Goal: Task Accomplishment & Management: Complete application form

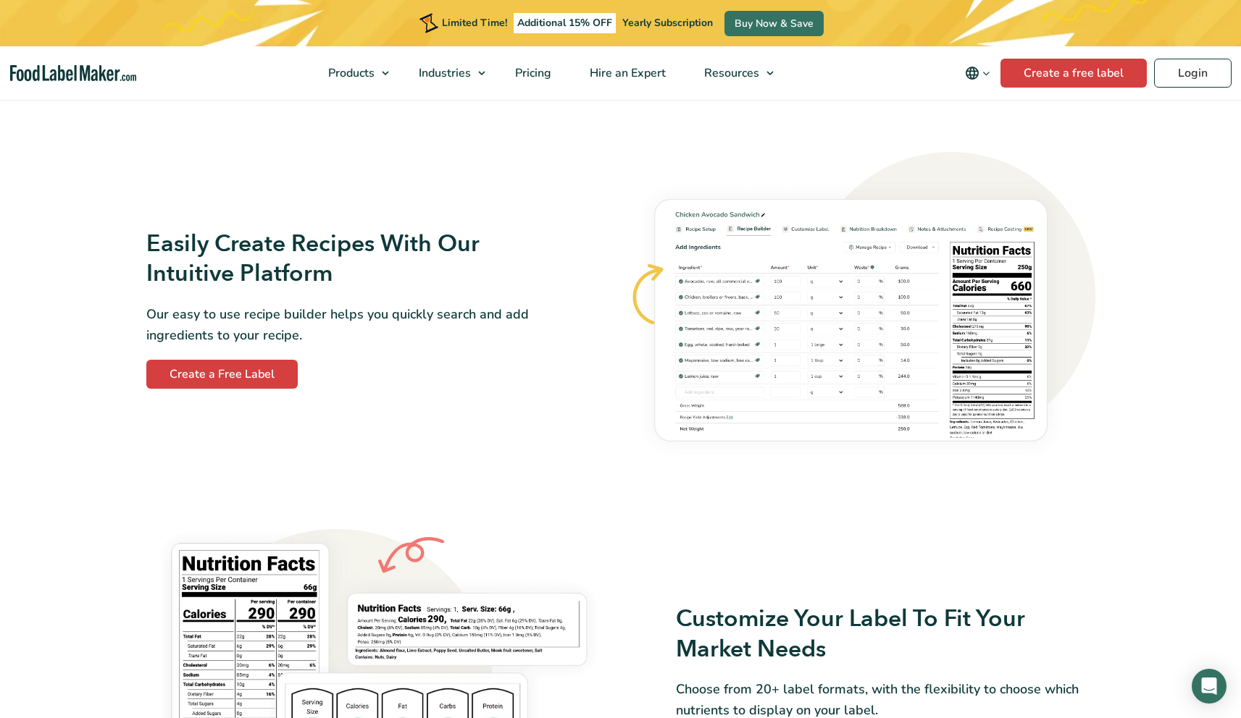
scroll to position [779, 0]
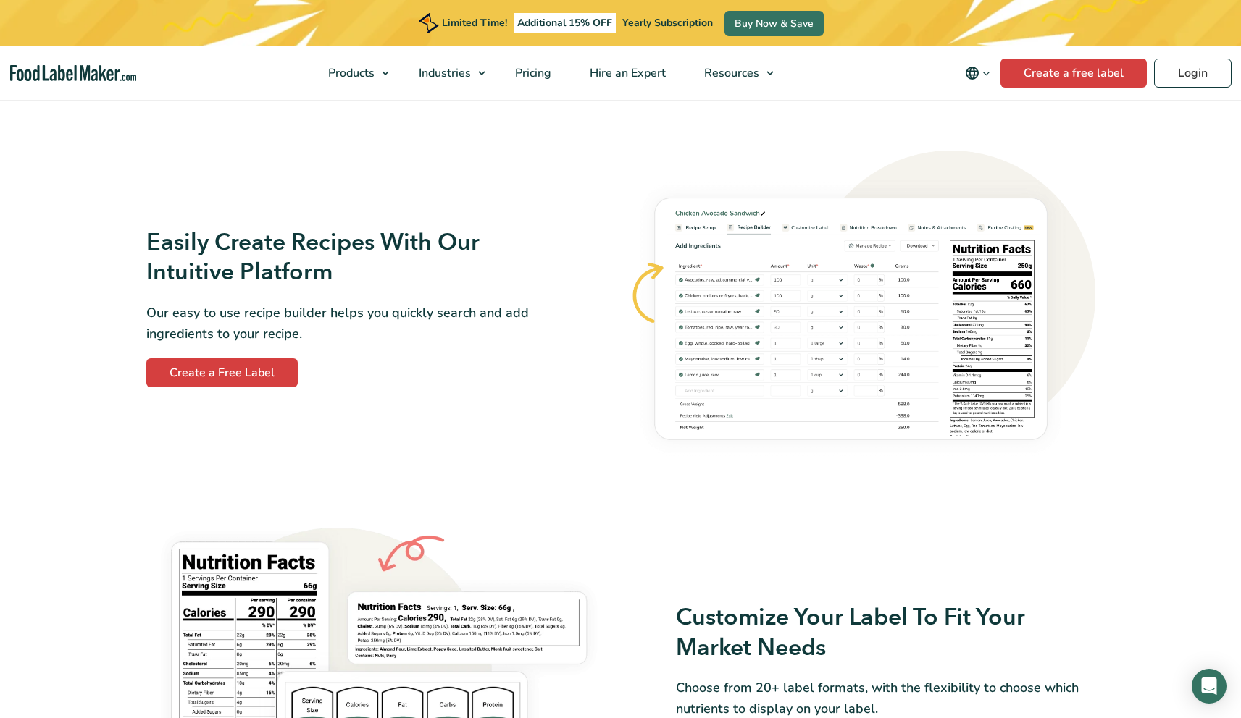
click at [813, 408] on img at bounding box center [862, 308] width 466 height 314
click at [274, 383] on link "Create a Free Label" at bounding box center [221, 373] width 151 height 29
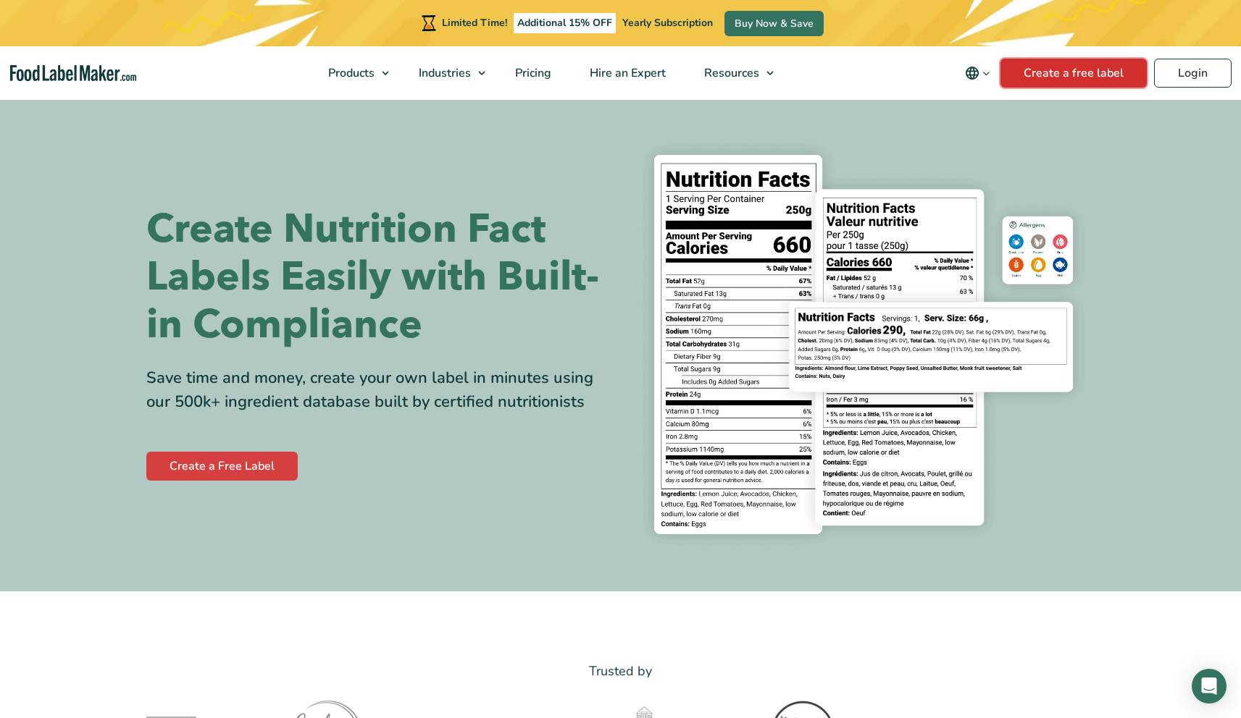
click at [1090, 70] on link "Create a free label" at bounding box center [1073, 73] width 146 height 29
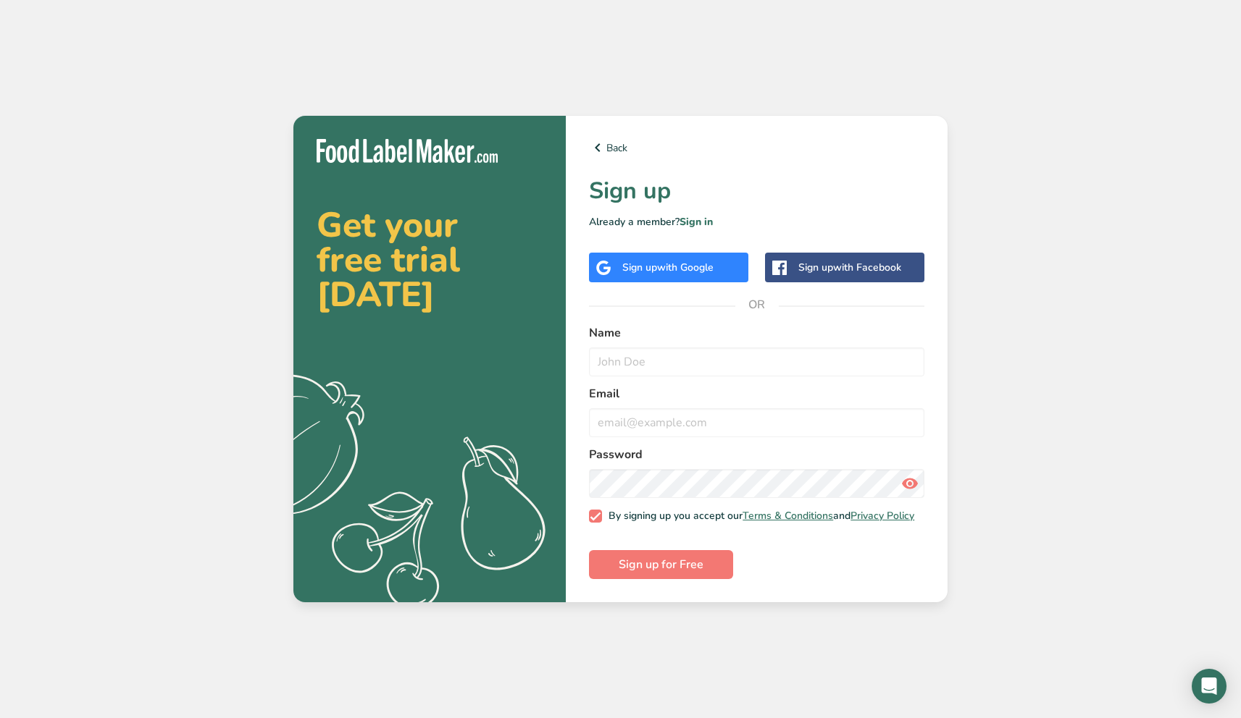
click at [725, 262] on div "Sign up with Google" at bounding box center [668, 268] width 159 height 30
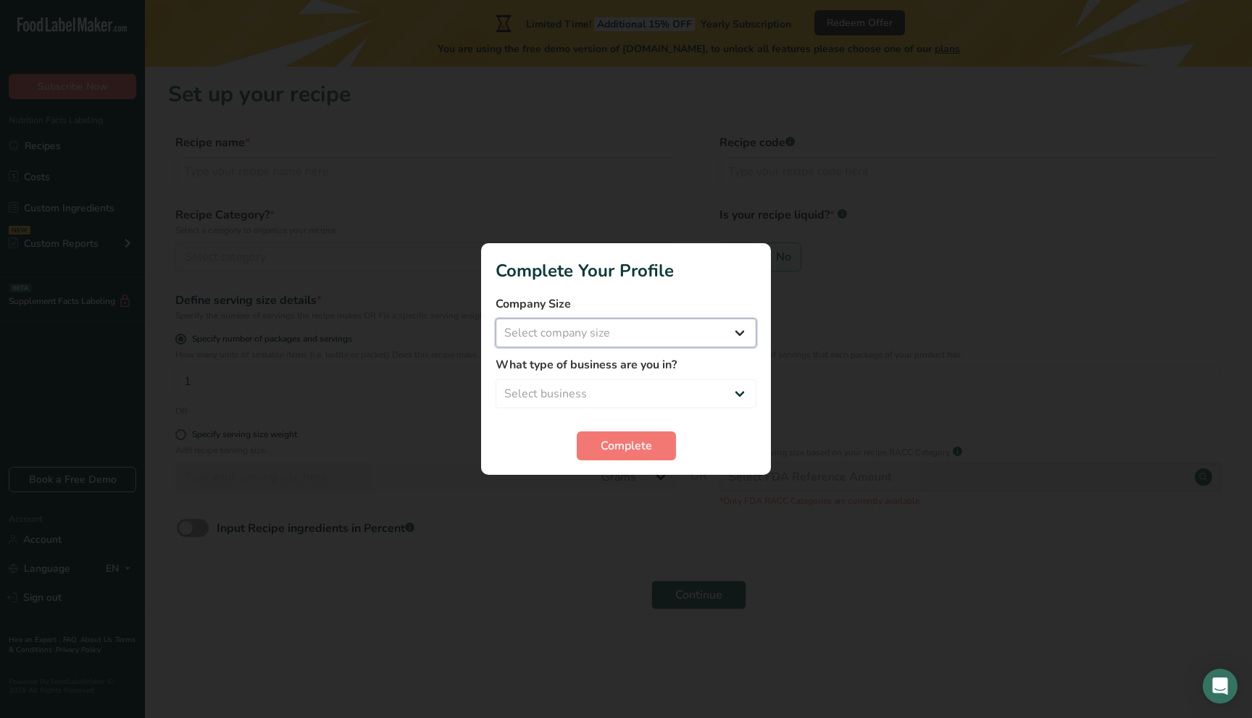
click at [722, 339] on select "Select company size Fewer than 10 Employees 10 to 50 Employees 51 to 500 Employ…" at bounding box center [625, 333] width 261 height 29
select select "2"
click at [495, 319] on select "Select company size Fewer than 10 Employees 10 to 50 Employees 51 to 500 Employ…" at bounding box center [625, 333] width 261 height 29
click at [692, 393] on select "Select business Packaged Food Manufacturer Restaurant & Cafe Bakery Meal Plans …" at bounding box center [625, 394] width 261 height 29
click at [495, 380] on select "Select business Packaged Food Manufacturer Restaurant & Cafe Bakery Meal Plans …" at bounding box center [625, 394] width 261 height 29
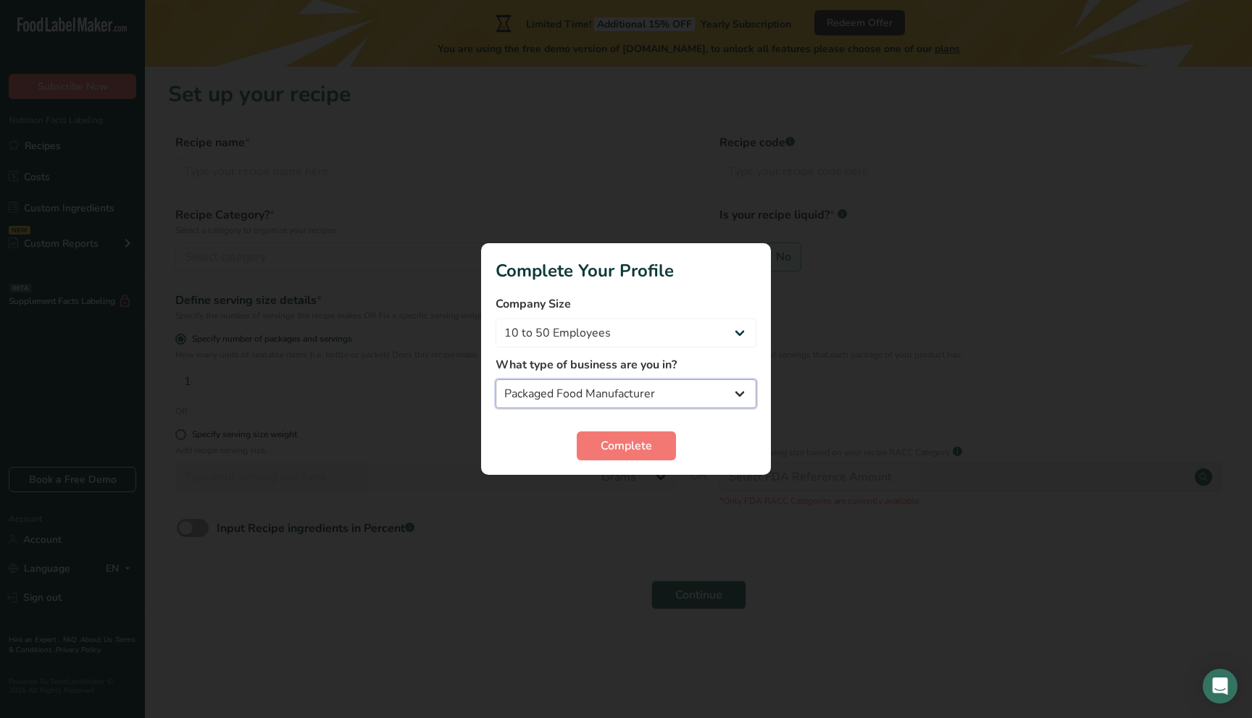
click at [692, 393] on select "Packaged Food Manufacturer Restaurant & Cafe Bakery Meal Plans & Catering Compa…" at bounding box center [625, 394] width 261 height 29
select select "4"
click at [495, 380] on select "Packaged Food Manufacturer Restaurant & Cafe Bakery Meal Plans & Catering Compa…" at bounding box center [625, 394] width 261 height 29
click at [659, 448] on button "Complete" at bounding box center [626, 446] width 99 height 29
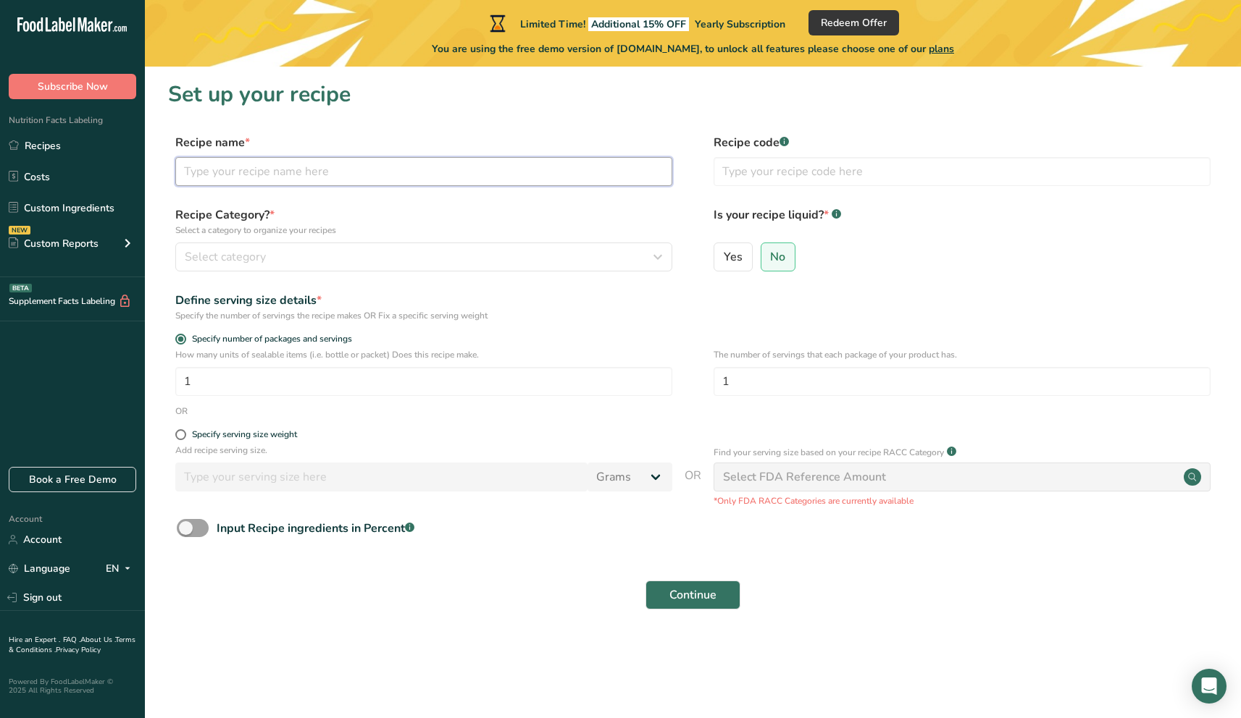
click at [437, 177] on input "text" at bounding box center [423, 171] width 497 height 29
click at [77, 146] on link "Recipes" at bounding box center [72, 146] width 145 height 28
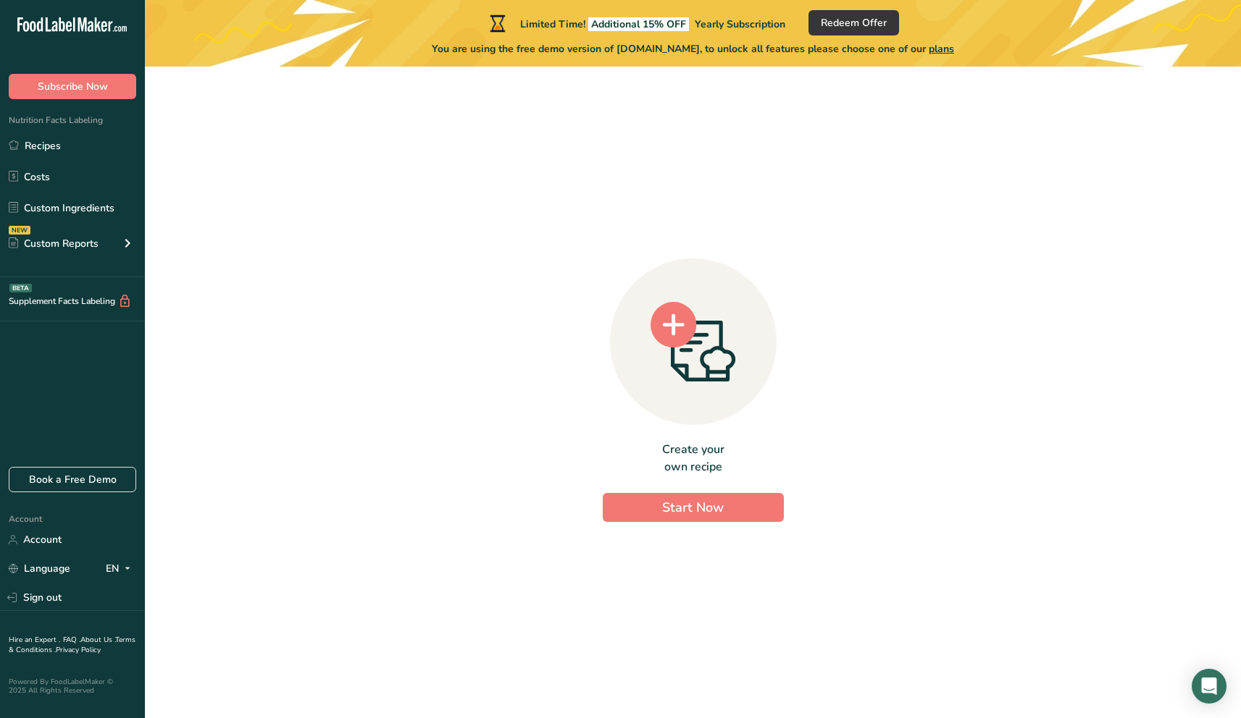
click at [500, 431] on div "Create your own recipe Start Now" at bounding box center [692, 386] width 1049 height 617
click at [638, 511] on button "Start Now" at bounding box center [693, 507] width 181 height 29
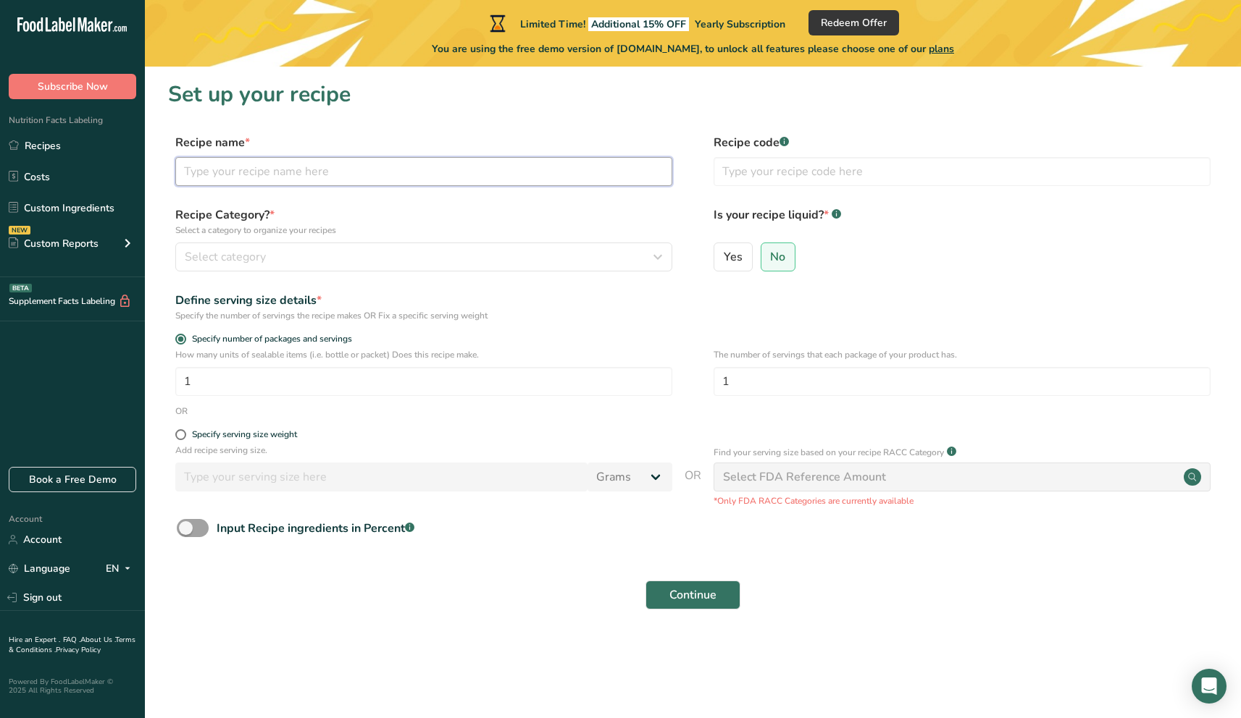
click at [474, 174] on input "text" at bounding box center [423, 171] width 497 height 29
type input "test"
click at [471, 263] on div "Select category" at bounding box center [419, 256] width 469 height 17
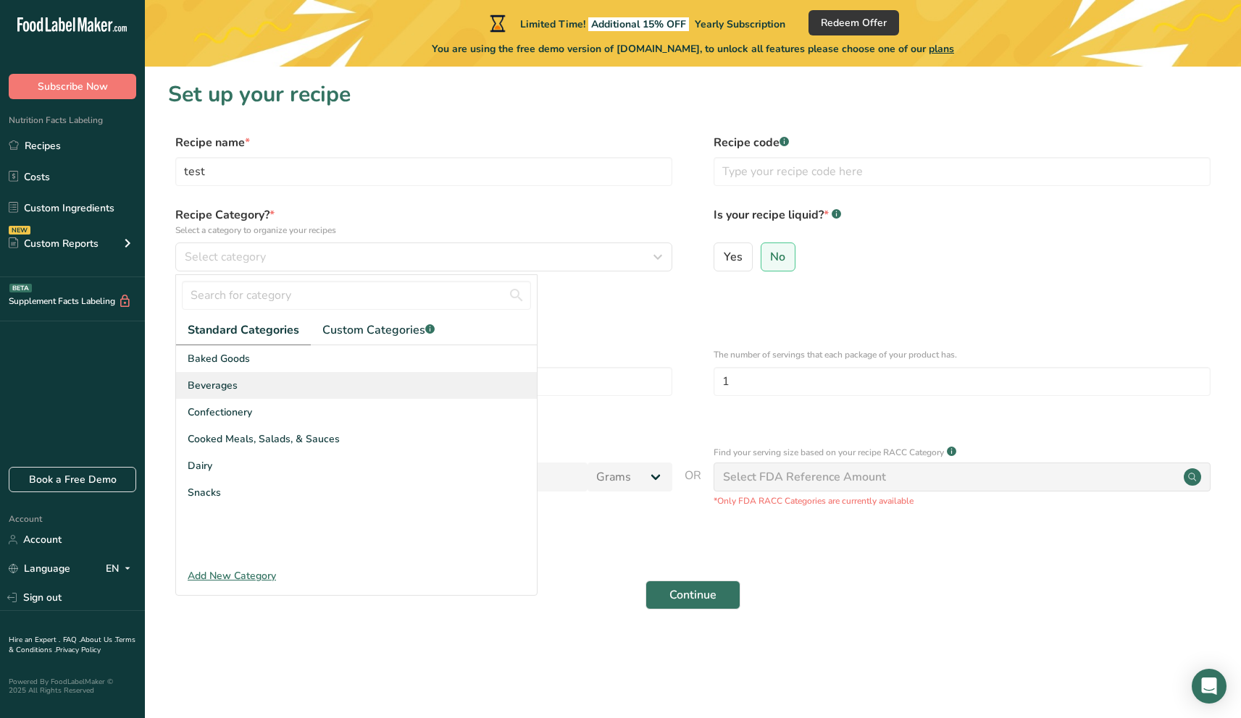
click at [335, 380] on div "Beverages" at bounding box center [356, 385] width 361 height 27
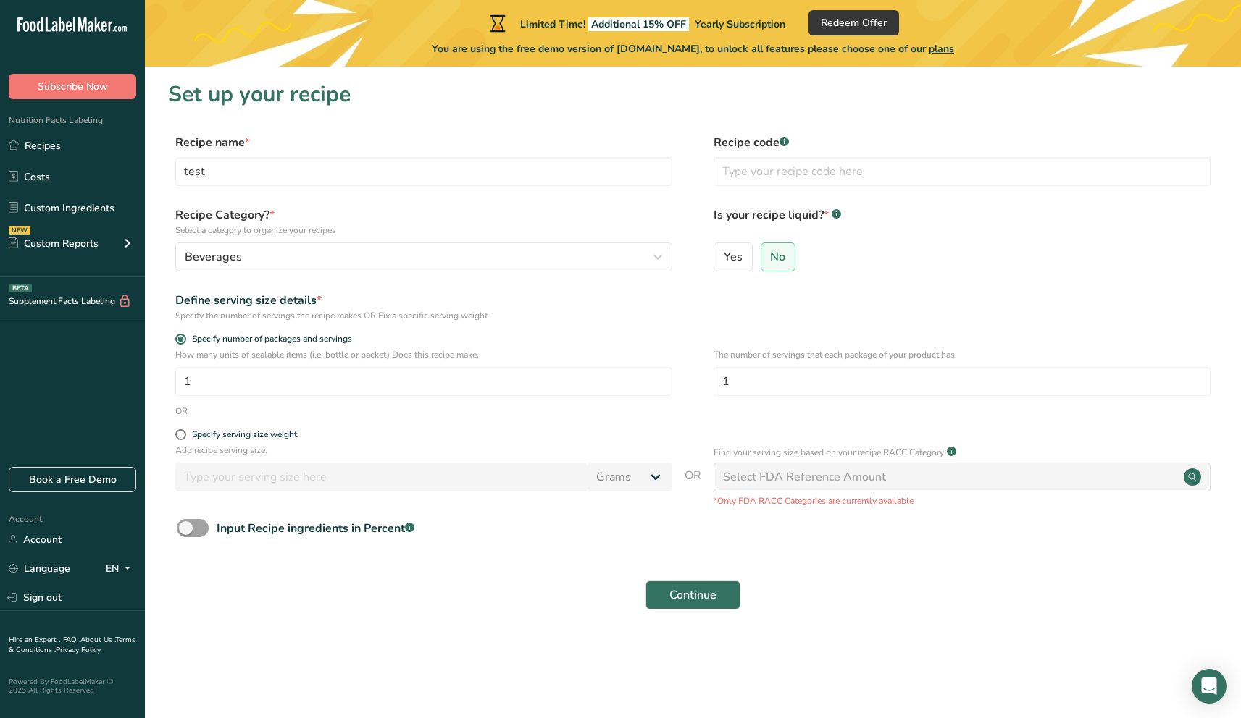
click at [365, 238] on div "Recipe Category? * Select a category to organize your recipes Beverages Standar…" at bounding box center [423, 238] width 497 height 65
click at [369, 260] on div "Beverages" at bounding box center [419, 256] width 469 height 17
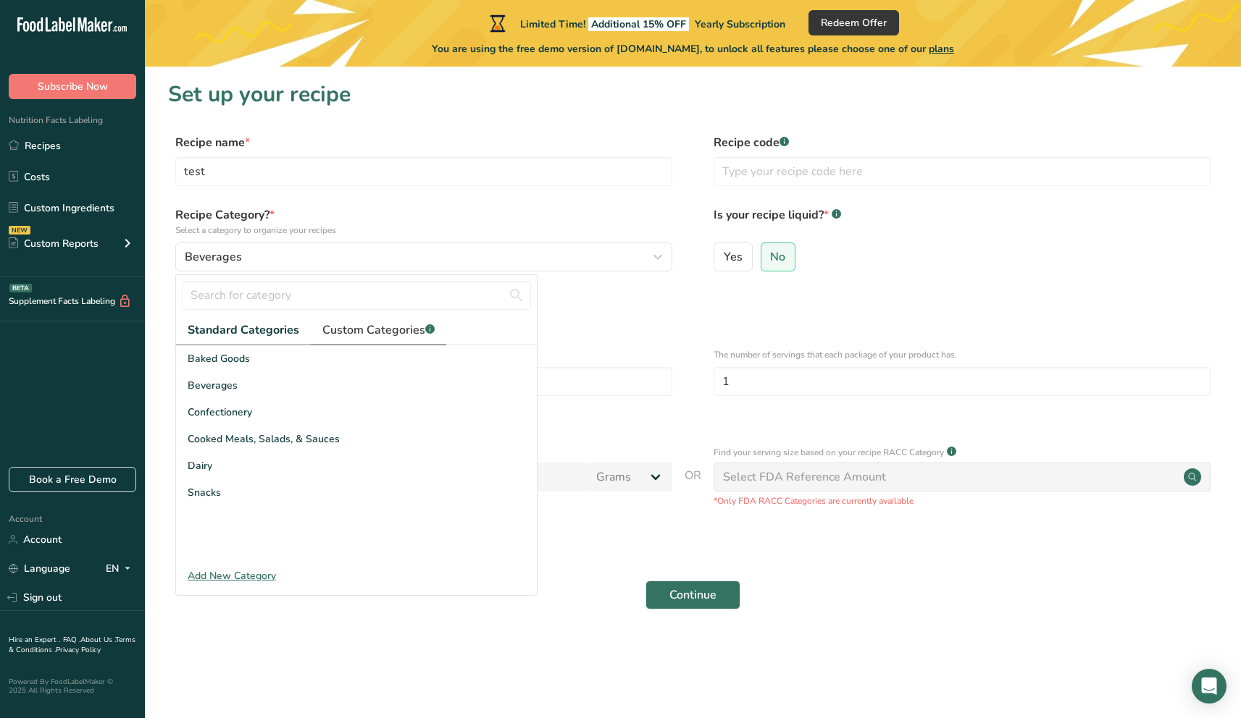
click at [412, 340] on link "Custom Categories .a-a{fill:#347362;}.b-a{fill:#fff;}" at bounding box center [378, 331] width 135 height 30
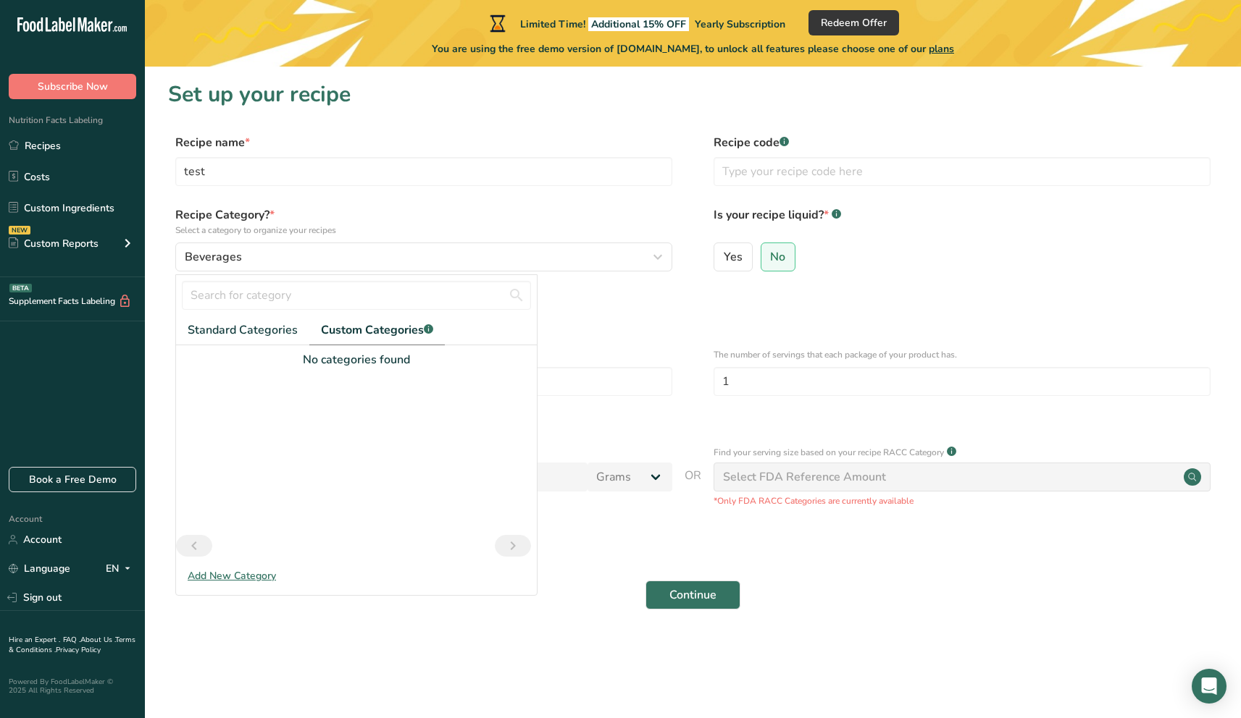
click at [361, 430] on div at bounding box center [356, 452] width 361 height 167
click at [251, 578] on div "Add New Category" at bounding box center [356, 576] width 361 height 15
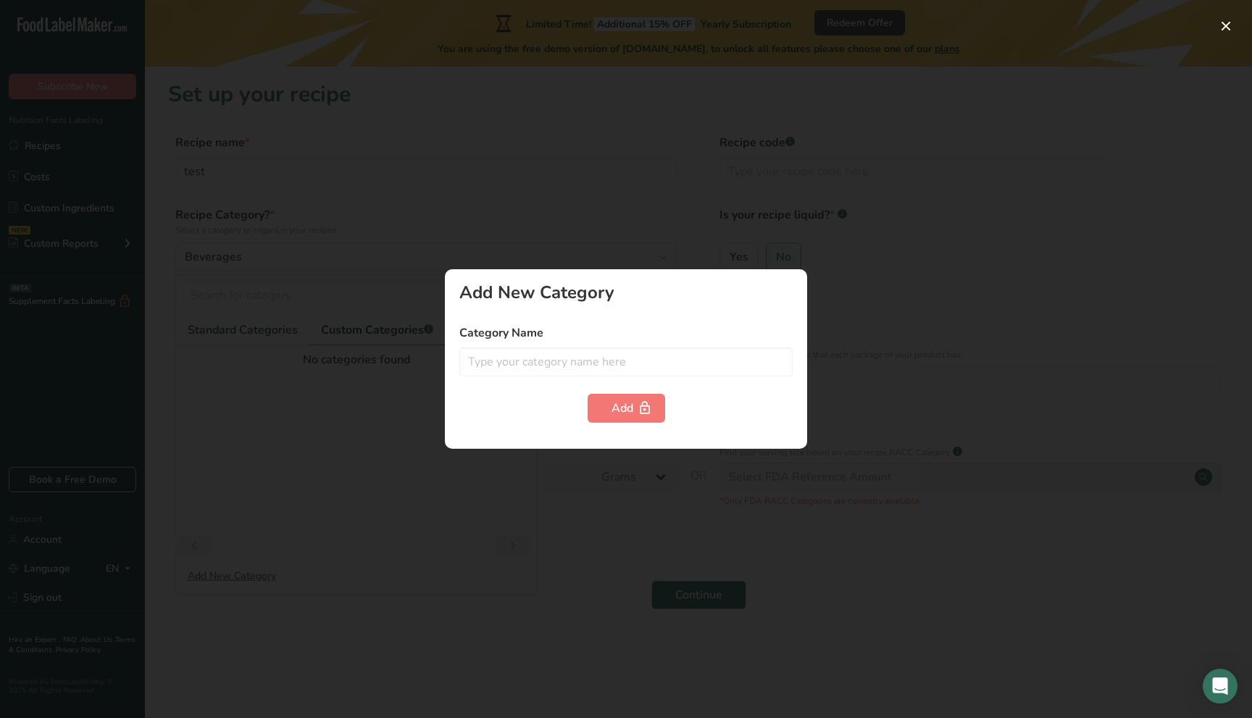
click at [576, 344] on div "Category Name" at bounding box center [625, 350] width 333 height 52
click at [567, 350] on input "text" at bounding box center [625, 362] width 333 height 29
type input "asd"
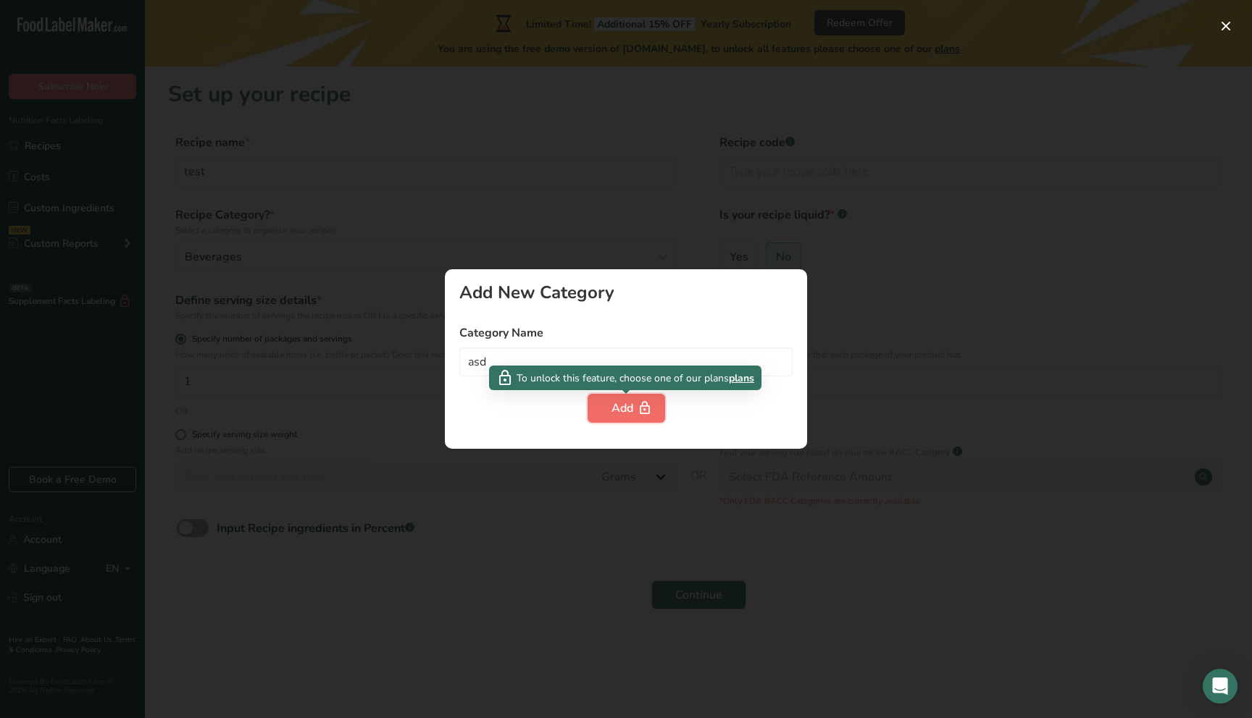
click at [608, 412] on button "Add" at bounding box center [625, 408] width 77 height 29
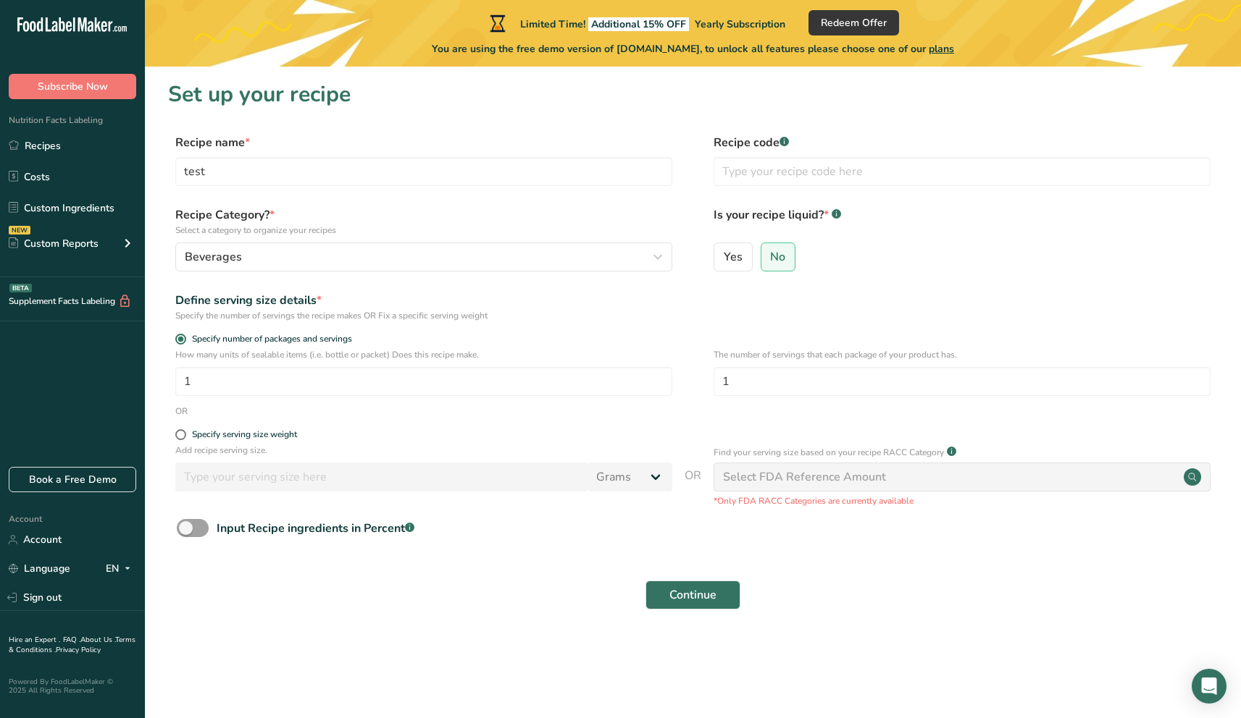
click at [739, 472] on div "Select FDA Reference Amount" at bounding box center [804, 477] width 163 height 17
click at [746, 165] on input "text" at bounding box center [961, 171] width 497 height 29
click at [692, 582] on button "Continue" at bounding box center [692, 595] width 95 height 29
